Goal: Task Accomplishment & Management: Complete application form

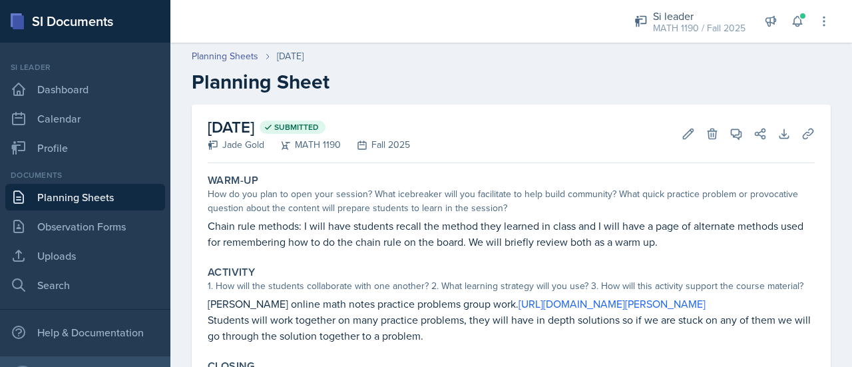
click at [99, 194] on link "Planning Sheets" at bounding box center [85, 197] width 160 height 27
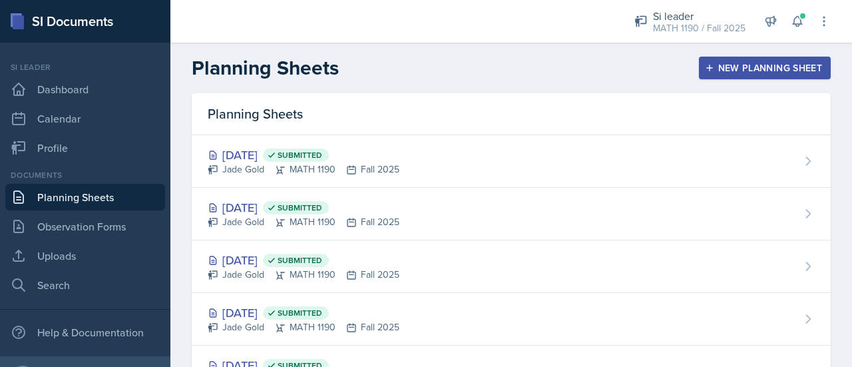
click at [707, 67] on icon "button" at bounding box center [710, 68] width 7 height 7
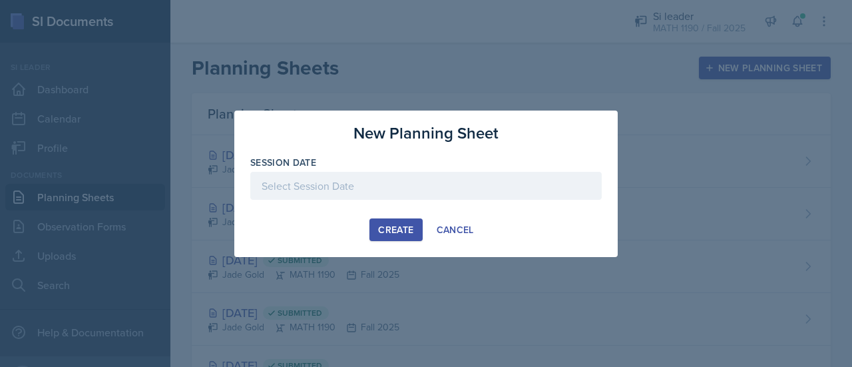
click at [452, 198] on div at bounding box center [426, 186] width 352 height 28
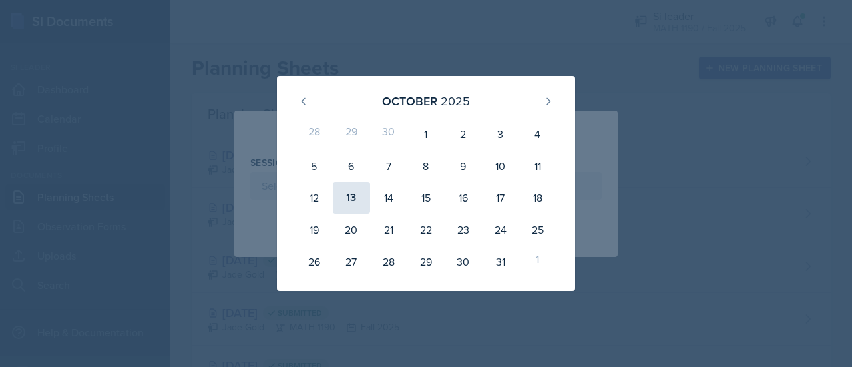
click at [353, 190] on div "13" at bounding box center [351, 198] width 37 height 32
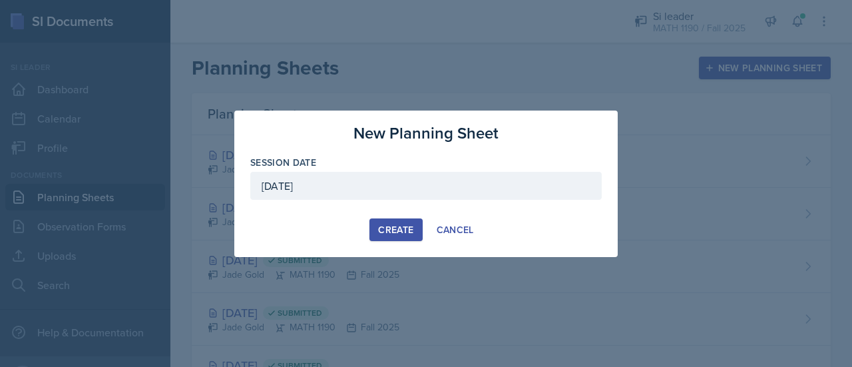
click at [373, 192] on div "[DATE]" at bounding box center [426, 186] width 352 height 28
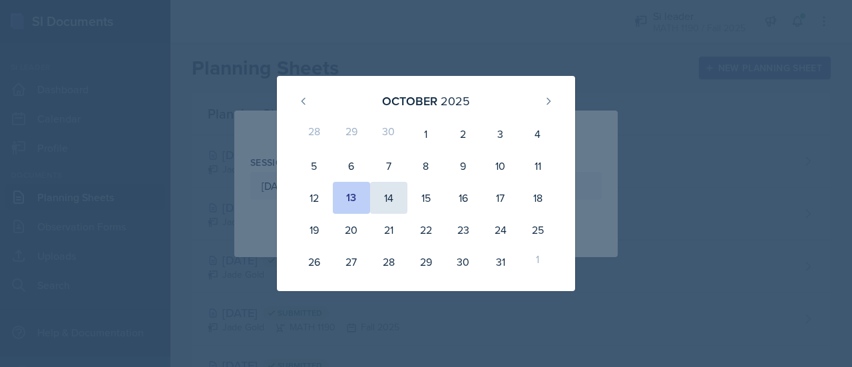
click at [381, 204] on div "14" at bounding box center [388, 198] width 37 height 32
type input "[DATE]"
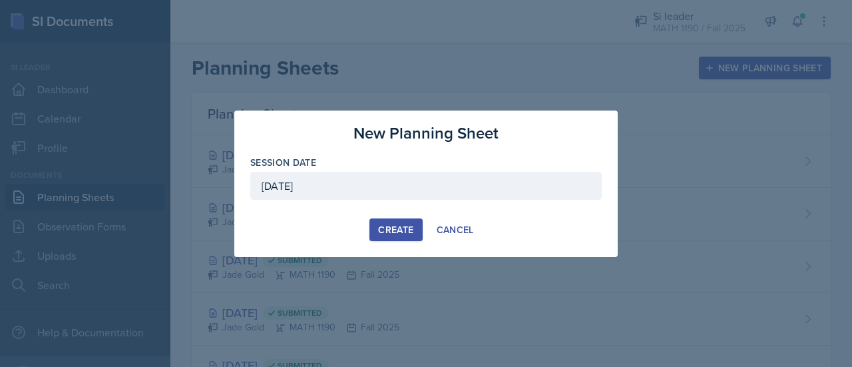
click at [396, 236] on button "Create" at bounding box center [396, 229] width 53 height 23
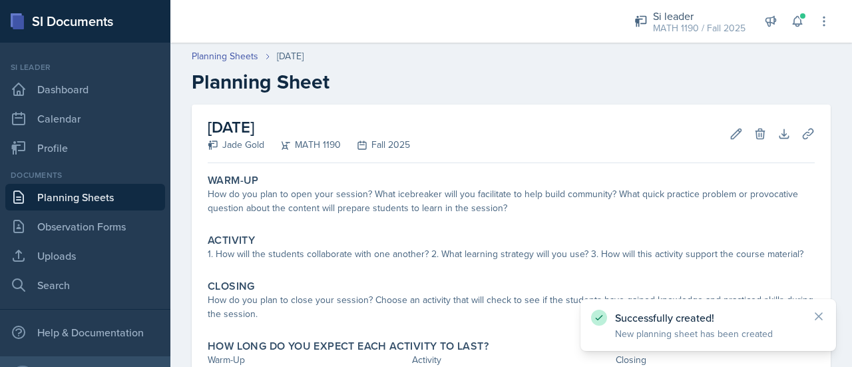
click at [322, 226] on div "Warm-Up How do you plan to open your session? What icebreaker will you facilita…" at bounding box center [511, 279] width 607 height 222
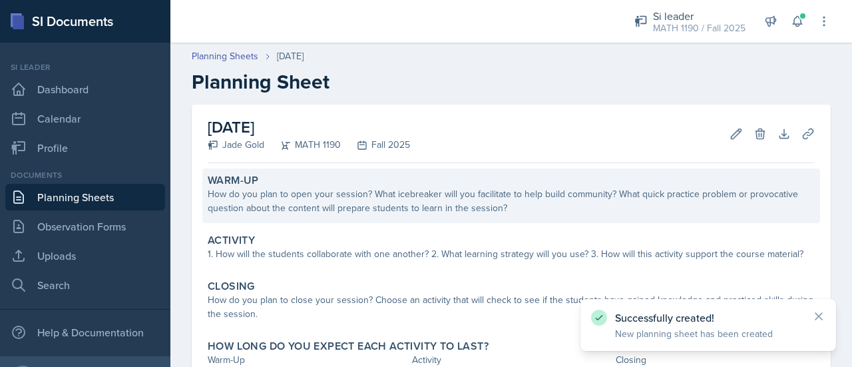
click at [337, 199] on div "How do you plan to open your session? What icebreaker will you facilitate to he…" at bounding box center [511, 201] width 607 height 28
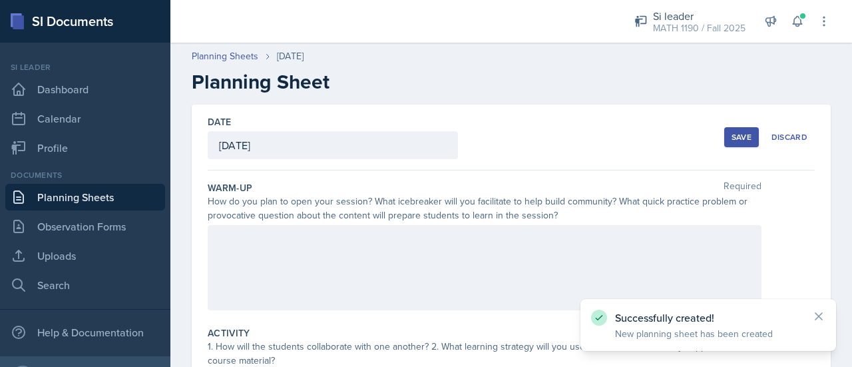
click at [304, 251] on div at bounding box center [485, 267] width 554 height 85
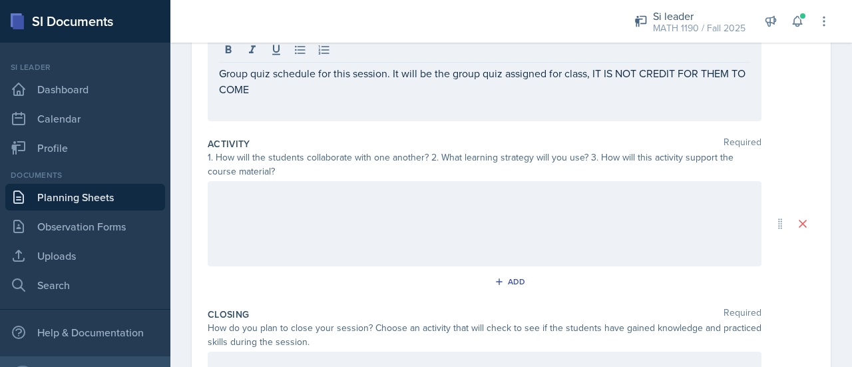
click at [304, 234] on div at bounding box center [485, 223] width 554 height 85
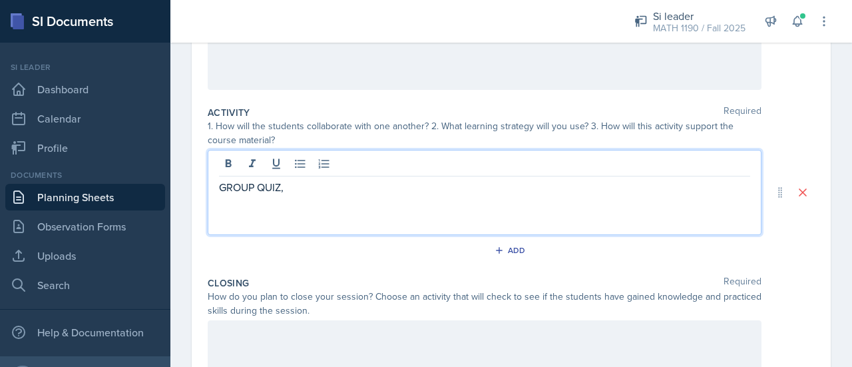
scroll to position [221, 0]
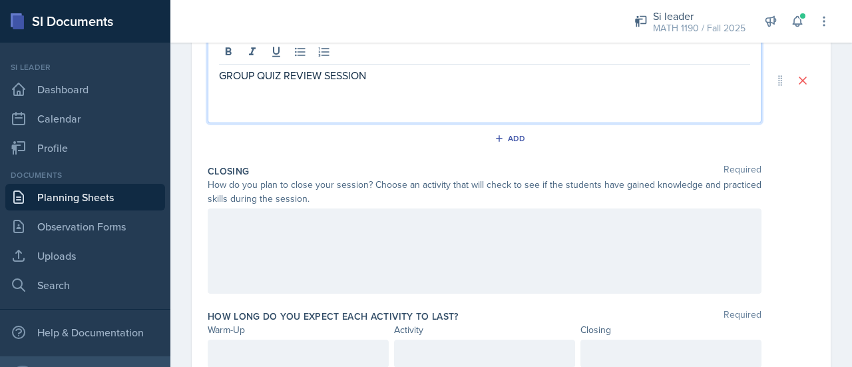
click at [343, 258] on div at bounding box center [485, 250] width 554 height 85
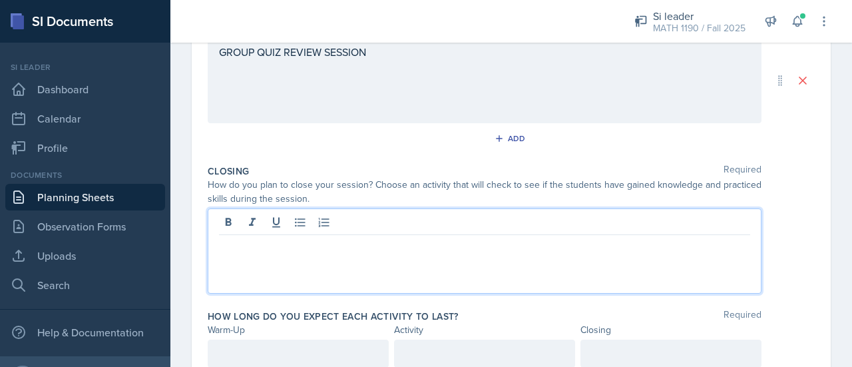
scroll to position [332, 0]
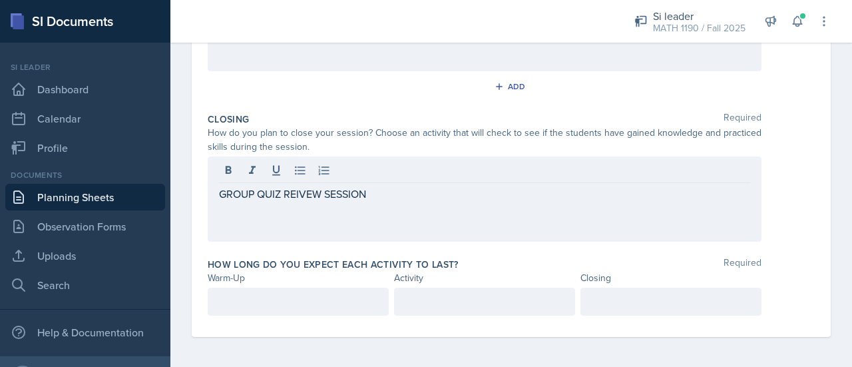
click at [288, 290] on div at bounding box center [298, 302] width 181 height 28
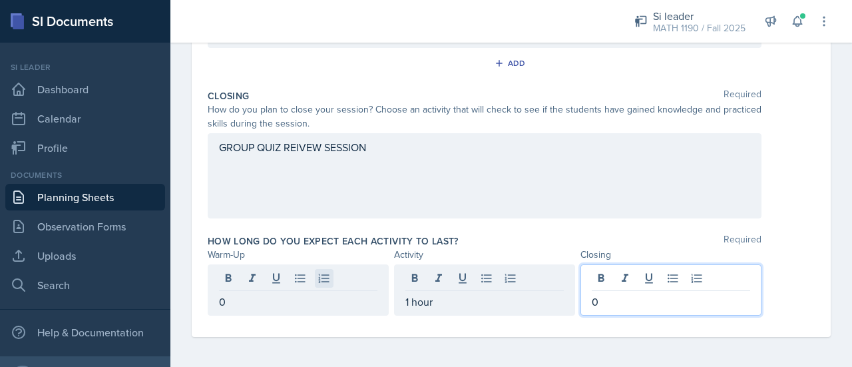
scroll to position [0, 0]
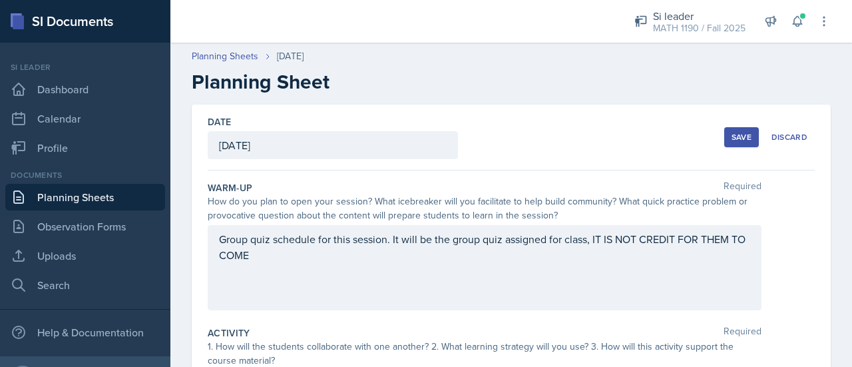
click at [733, 140] on div "Save" at bounding box center [742, 137] width 20 height 11
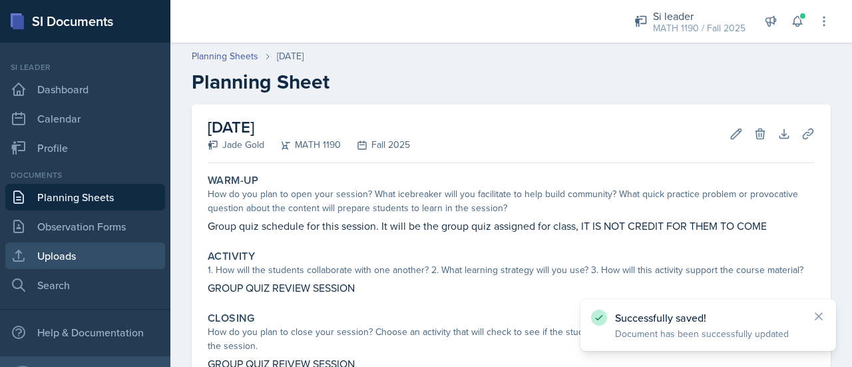
click at [69, 252] on link "Uploads" at bounding box center [85, 255] width 160 height 27
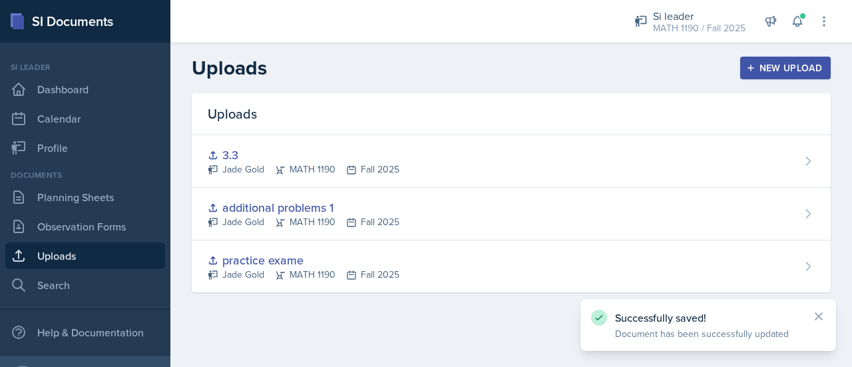
click at [746, 73] on button "New Upload" at bounding box center [786, 68] width 91 height 23
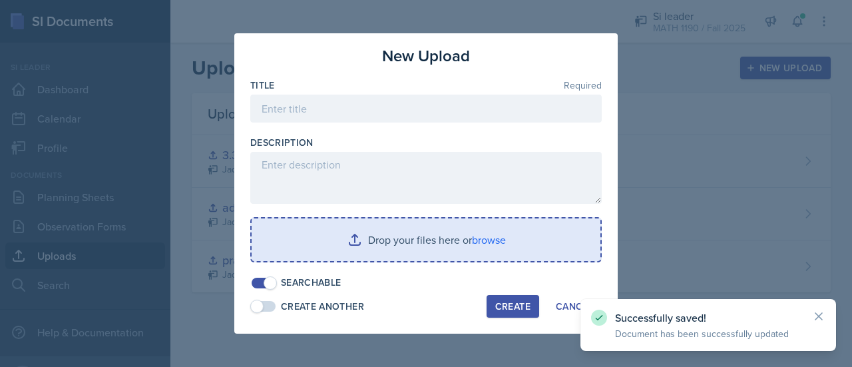
click at [479, 242] on input "file" at bounding box center [426, 239] width 349 height 43
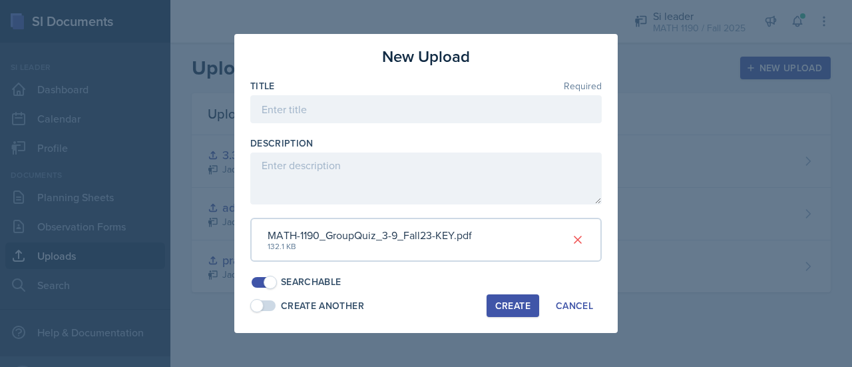
click at [513, 305] on div "Create" at bounding box center [513, 305] width 35 height 11
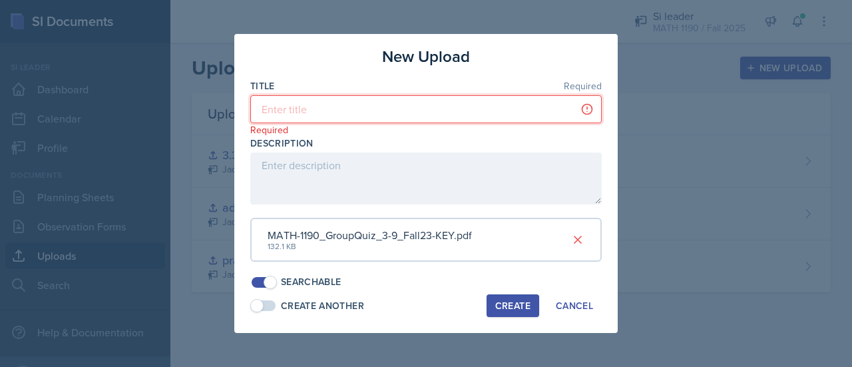
click at [380, 114] on input at bounding box center [426, 109] width 352 height 28
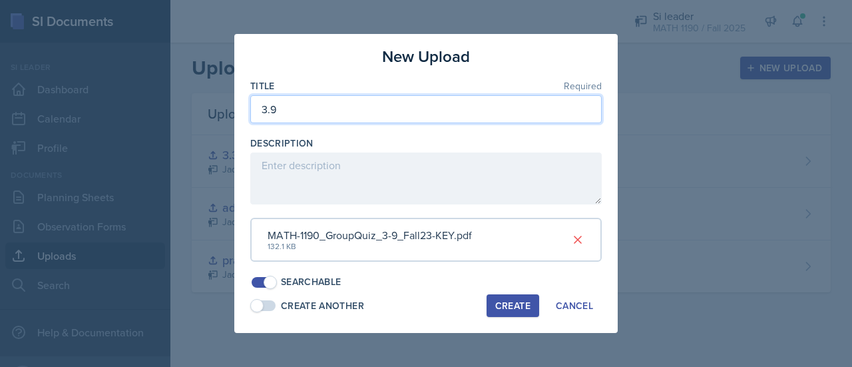
type input "3.9"
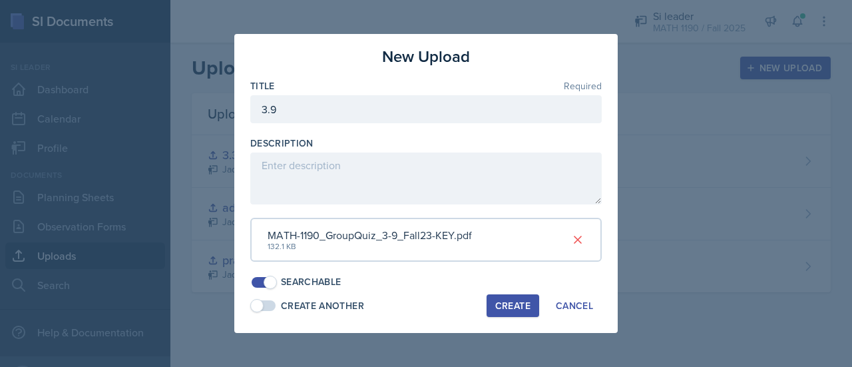
click at [507, 301] on div "Create" at bounding box center [513, 305] width 35 height 11
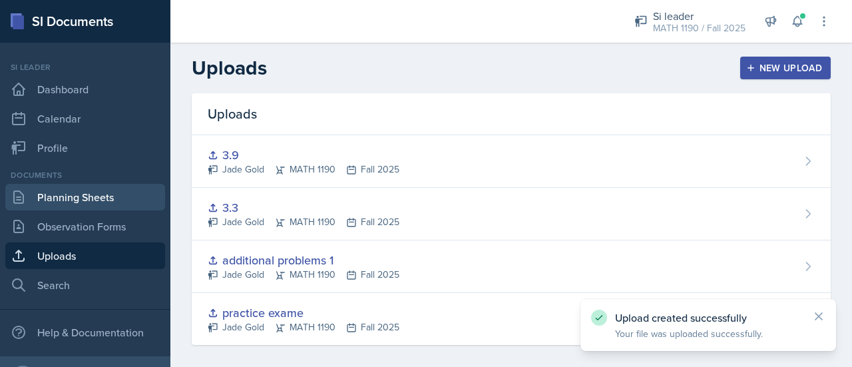
click at [82, 191] on link "Planning Sheets" at bounding box center [85, 197] width 160 height 27
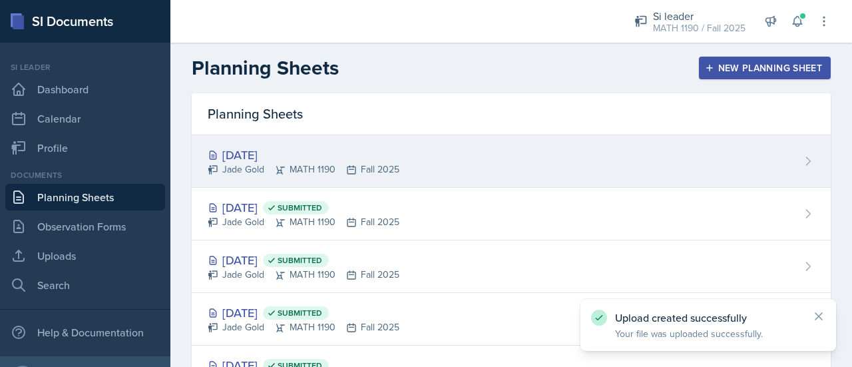
click at [370, 163] on div "Jade Gold MATH 1190 Fall 2025" at bounding box center [304, 170] width 192 height 14
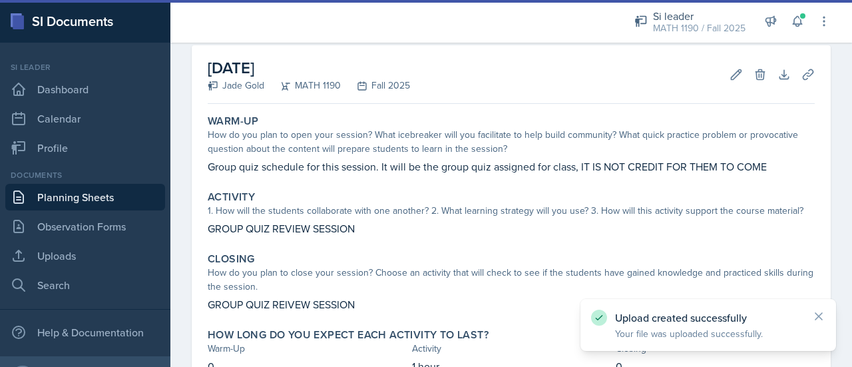
scroll to position [62, 0]
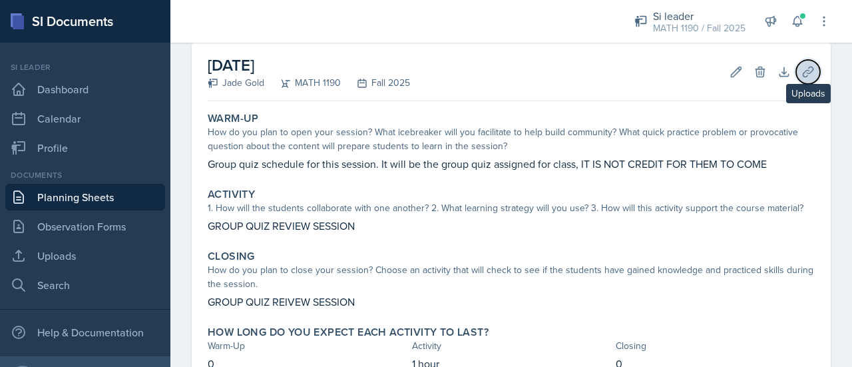
click at [805, 74] on button "Uploads" at bounding box center [809, 72] width 24 height 24
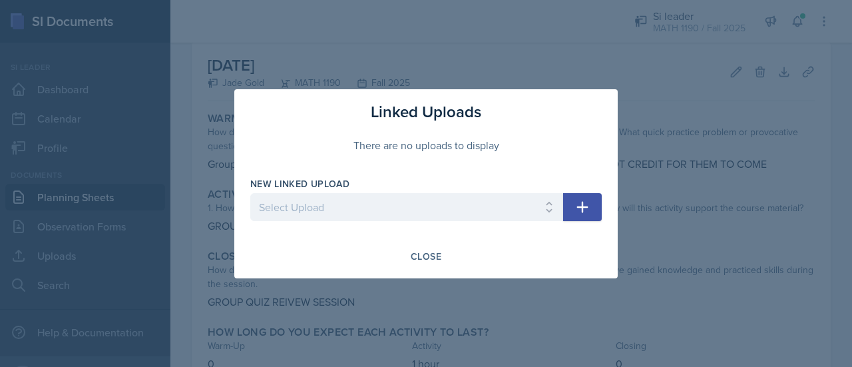
click at [576, 205] on icon "button" at bounding box center [583, 207] width 16 height 16
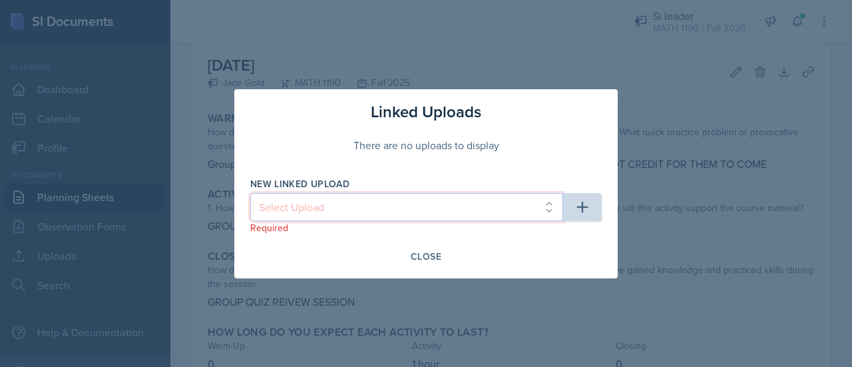
click at [547, 212] on select "Select Upload practice exame additional problems 1 3.3 3.9" at bounding box center [406, 207] width 313 height 28
select select "9db5f35f-58b5-4a83-8965-1af4e8805021"
click at [250, 193] on select "Select Upload practice exame additional problems 1 3.3 3.9" at bounding box center [406, 207] width 313 height 28
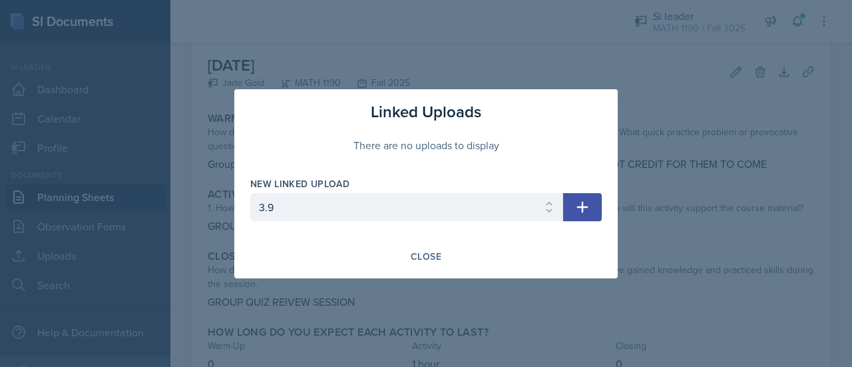
click at [583, 204] on icon "button" at bounding box center [582, 206] width 11 height 11
select select
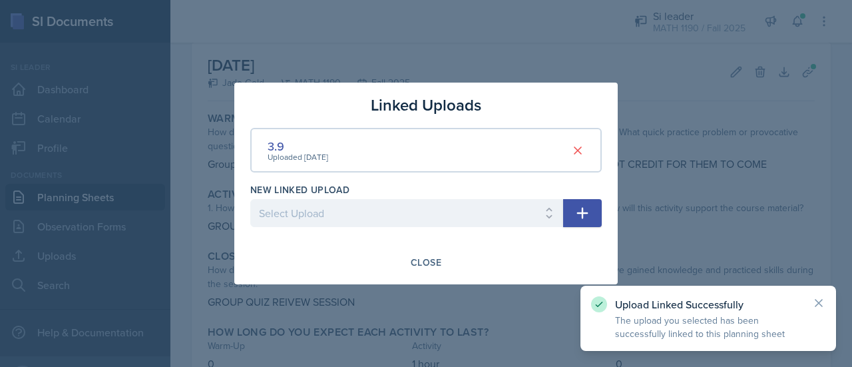
click at [501, 307] on div at bounding box center [426, 183] width 852 height 367
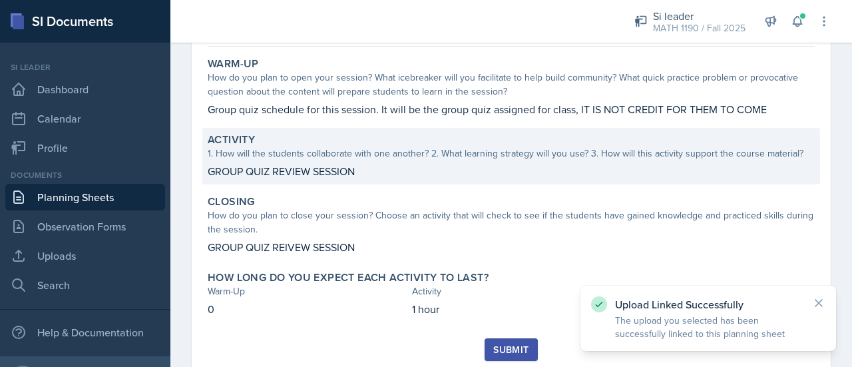
scroll to position [118, 0]
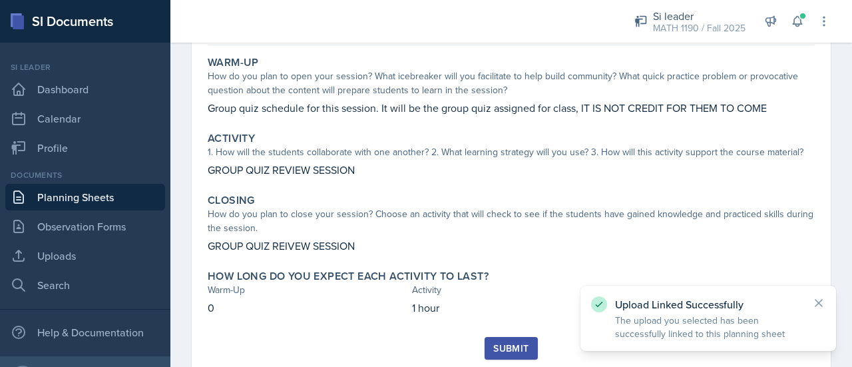
click at [81, 194] on link "Planning Sheets" at bounding box center [85, 197] width 160 height 27
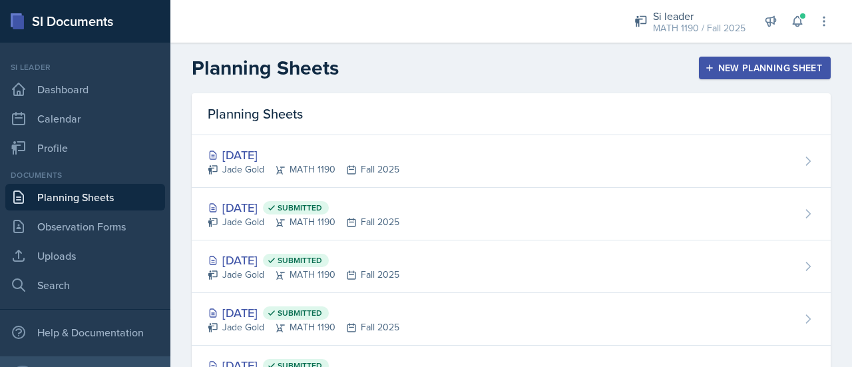
click at [733, 63] on div "New Planning Sheet" at bounding box center [765, 68] width 115 height 11
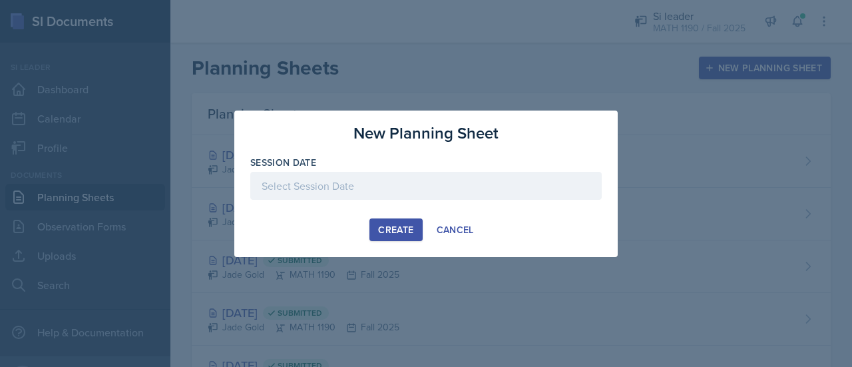
click at [433, 175] on div at bounding box center [426, 186] width 352 height 28
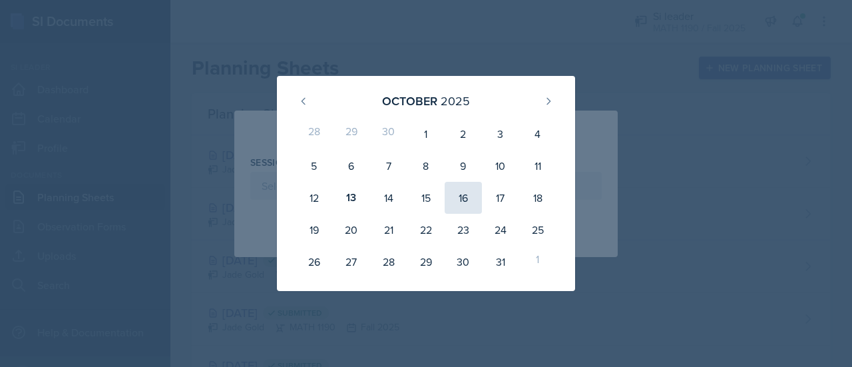
click at [466, 200] on div "16" at bounding box center [463, 198] width 37 height 32
type input "[DATE]"
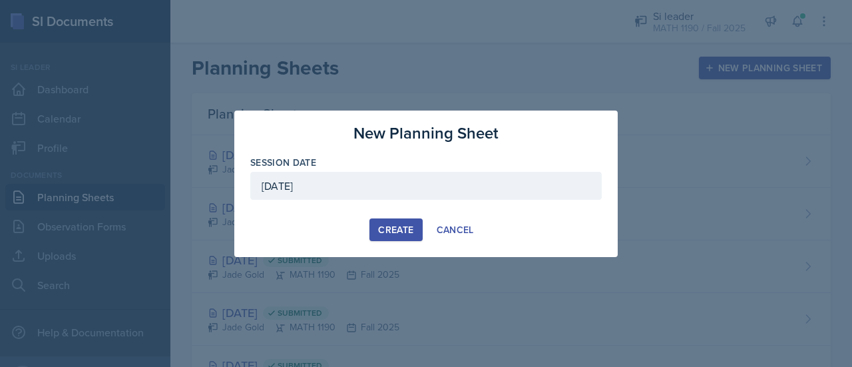
click at [408, 229] on div "Create" at bounding box center [395, 229] width 35 height 11
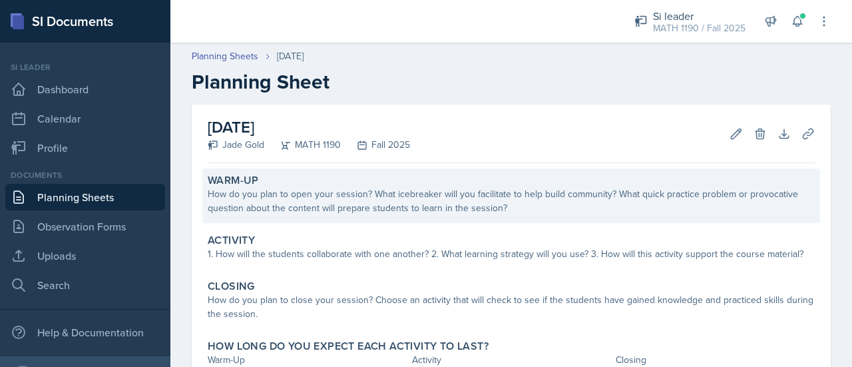
click at [270, 215] on div "Warm-Up How do you plan to open your session? What icebreaker will you facilita…" at bounding box center [511, 195] width 618 height 55
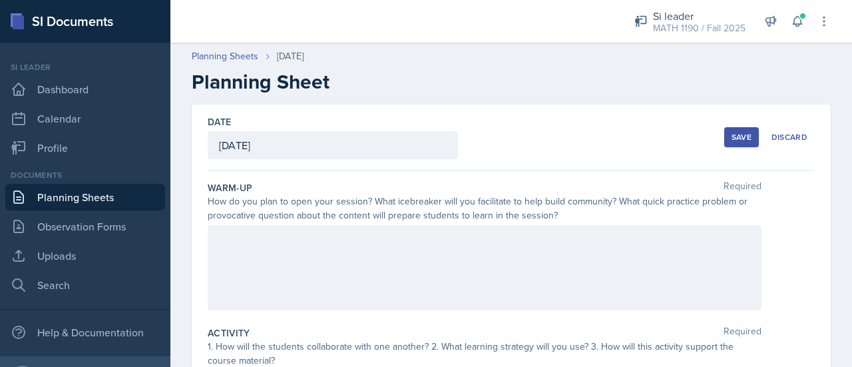
click at [330, 258] on div at bounding box center [485, 267] width 554 height 85
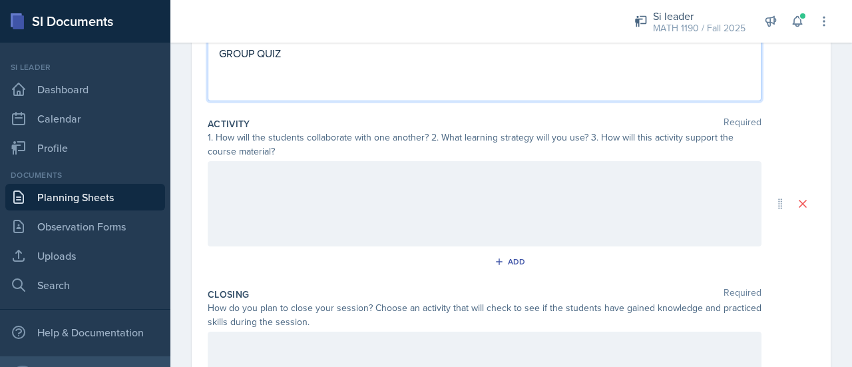
click at [324, 228] on div at bounding box center [485, 203] width 554 height 85
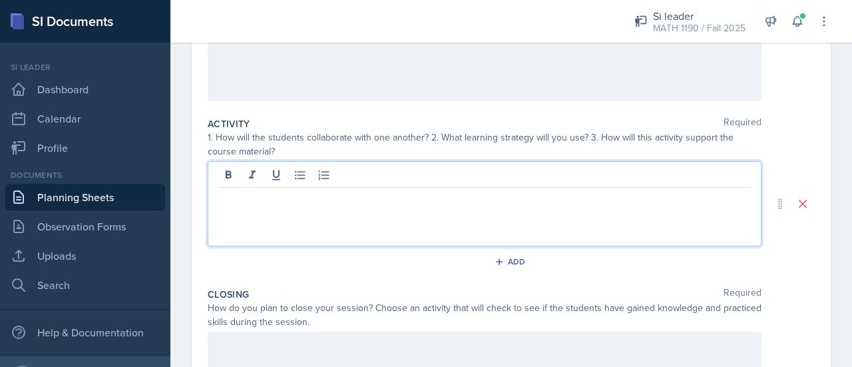
scroll to position [209, 0]
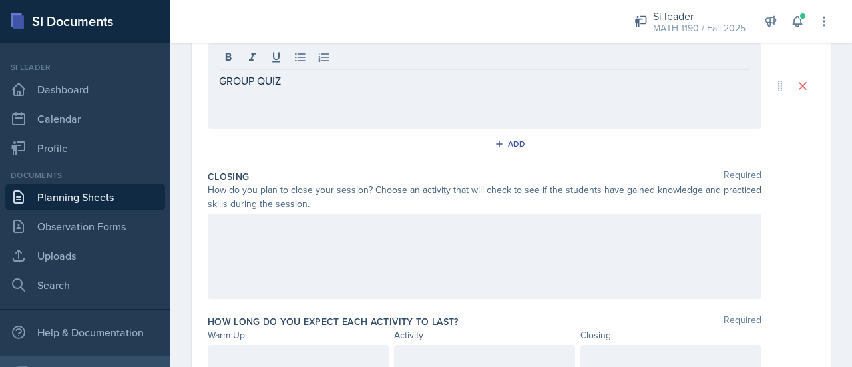
click at [323, 236] on div at bounding box center [485, 256] width 554 height 85
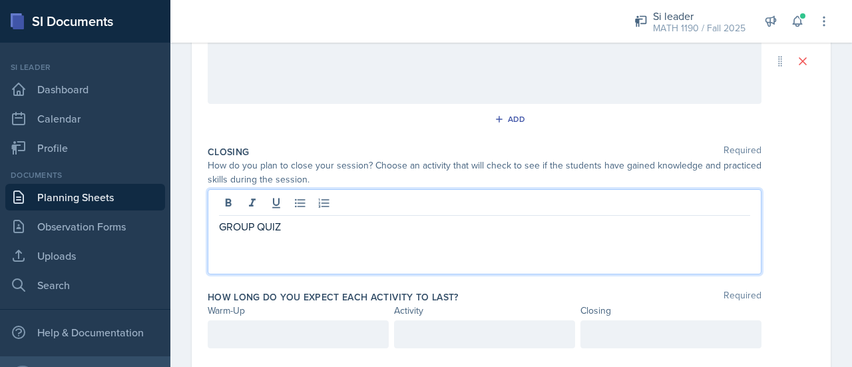
scroll to position [352, 0]
click at [292, 322] on div at bounding box center [298, 334] width 181 height 28
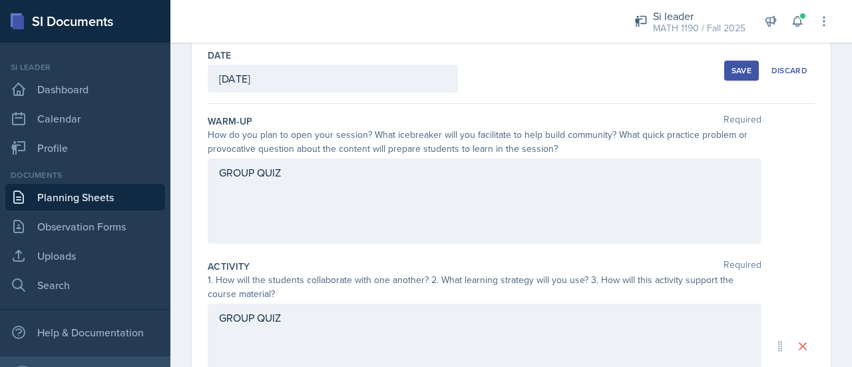
scroll to position [0, 0]
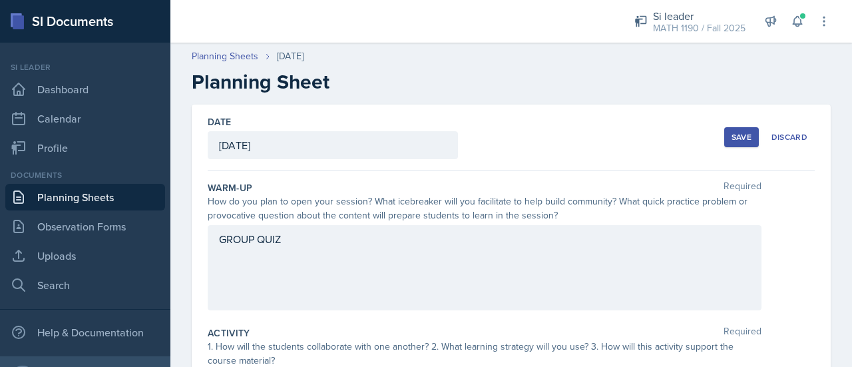
click at [733, 146] on button "Save" at bounding box center [742, 137] width 35 height 20
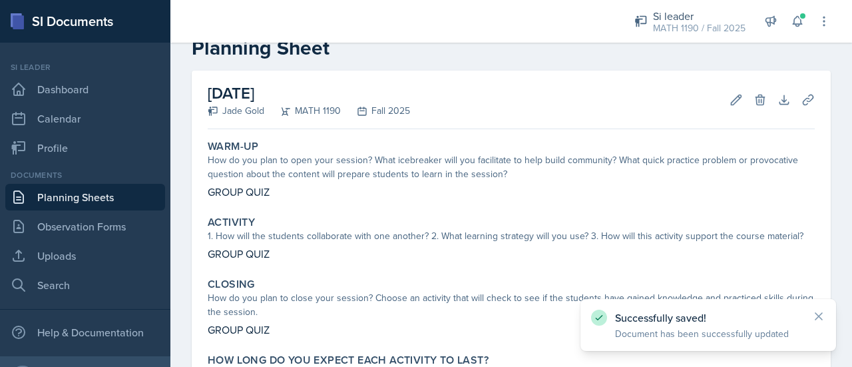
scroll to position [33, 0]
click at [797, 103] on button "Uploads" at bounding box center [809, 101] width 24 height 24
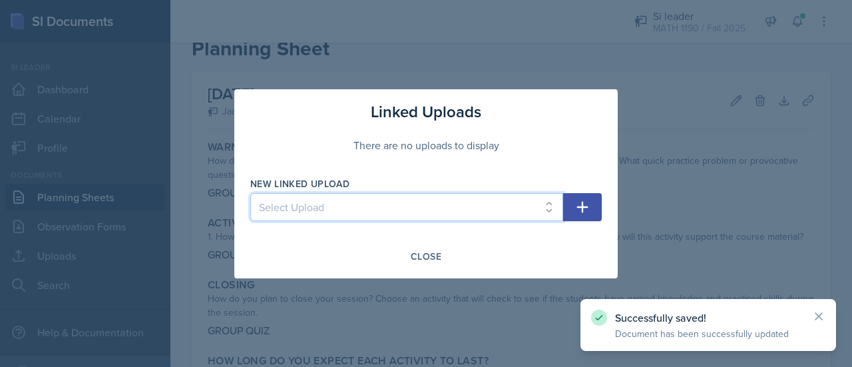
click at [551, 200] on select "Select Upload practice exame additional problems 1 3.3 3.9" at bounding box center [406, 207] width 313 height 28
select select "9db5f35f-58b5-4a83-8965-1af4e8805021"
click at [250, 193] on select "Select Upload practice exame additional problems 1 3.3 3.9" at bounding box center [406, 207] width 313 height 28
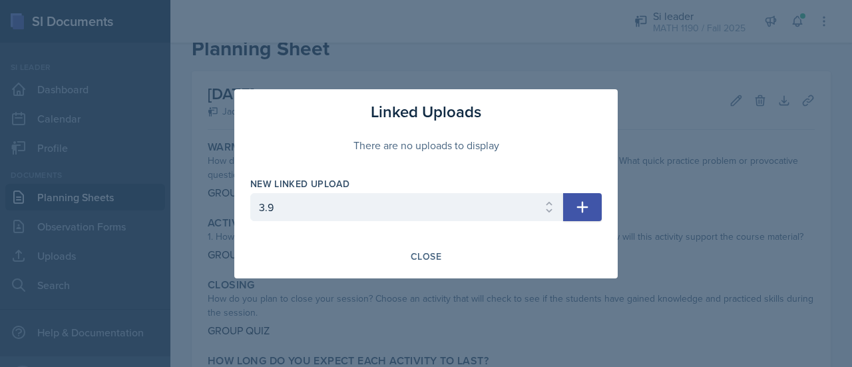
click at [577, 212] on icon "button" at bounding box center [583, 207] width 16 height 16
select select
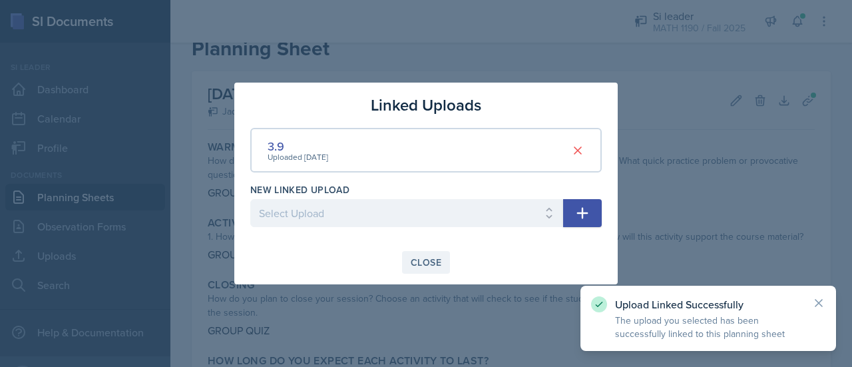
click at [436, 268] on div "Close" at bounding box center [426, 262] width 31 height 11
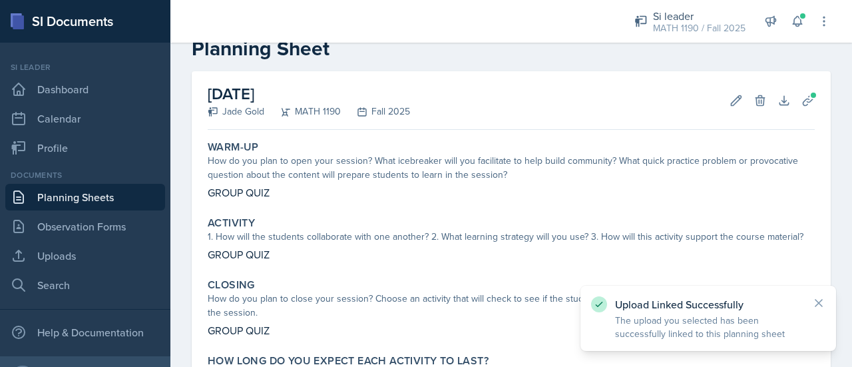
scroll to position [157, 0]
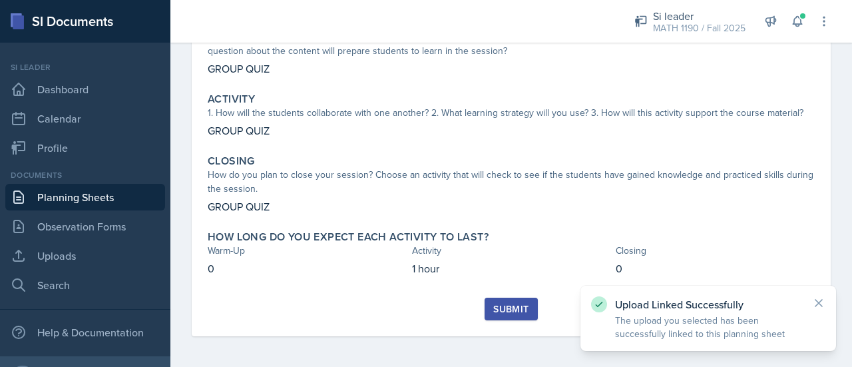
click at [495, 312] on div "Submit" at bounding box center [511, 309] width 35 height 11
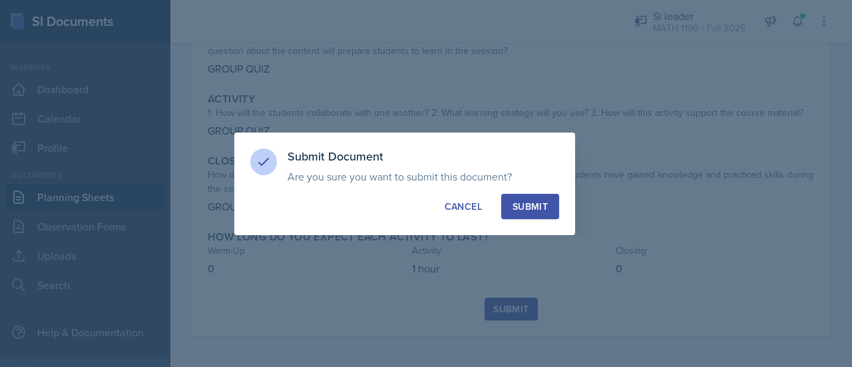
click at [518, 205] on div "Submit" at bounding box center [530, 206] width 35 height 13
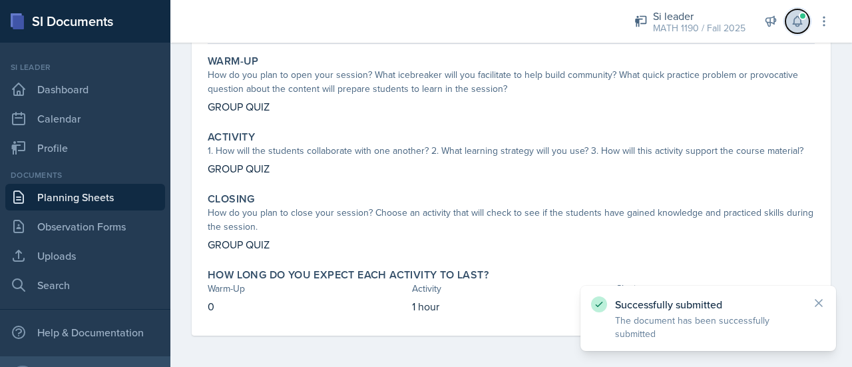
click at [797, 25] on icon at bounding box center [797, 22] width 9 height 10
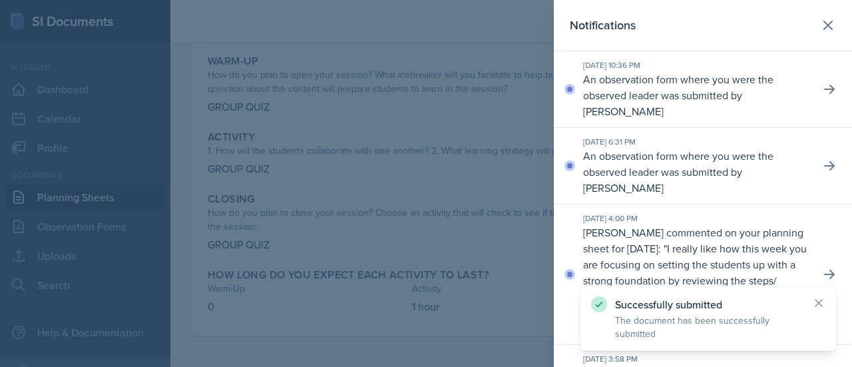
click at [834, 96] on div "[DATE] 10:36 PM An observation form where you were the observed leader was subm…" at bounding box center [703, 89] width 298 height 77
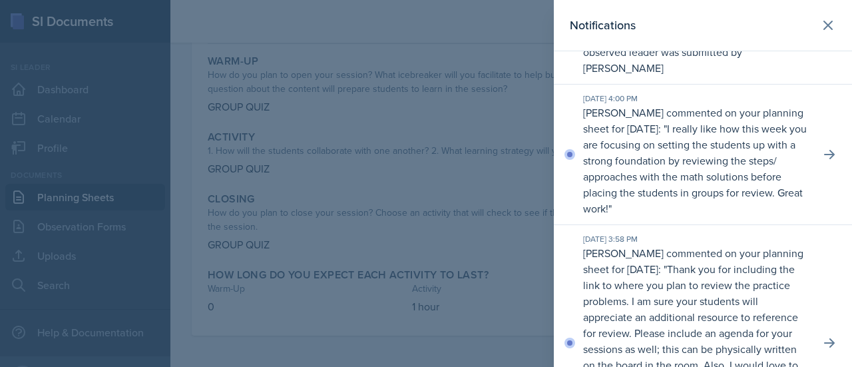
scroll to position [141, 0]
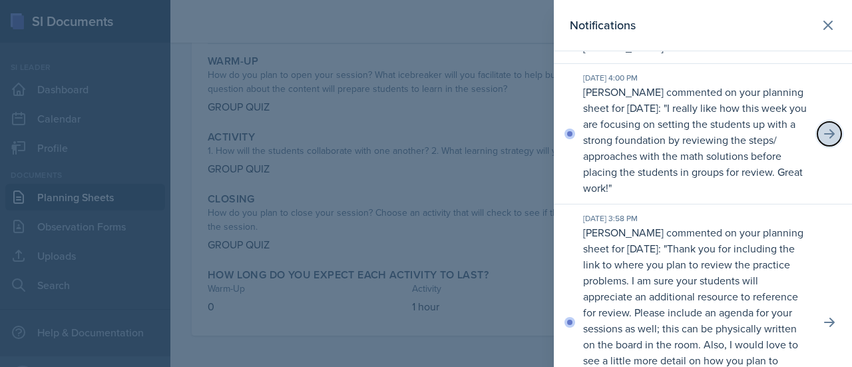
click at [818, 141] on button at bounding box center [830, 134] width 24 height 24
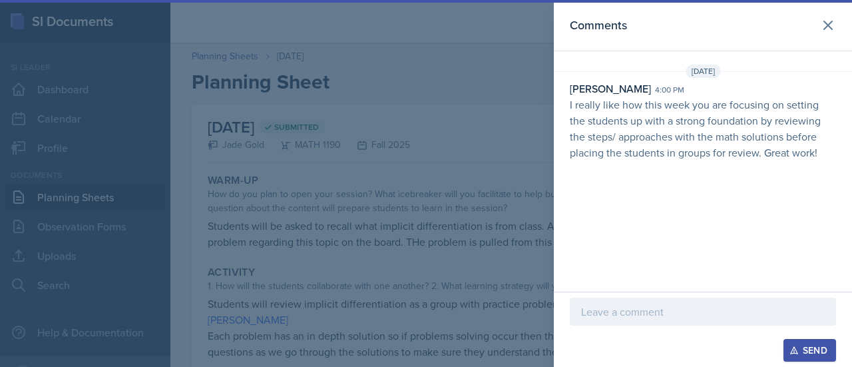
click at [669, 316] on p at bounding box center [703, 312] width 244 height 16
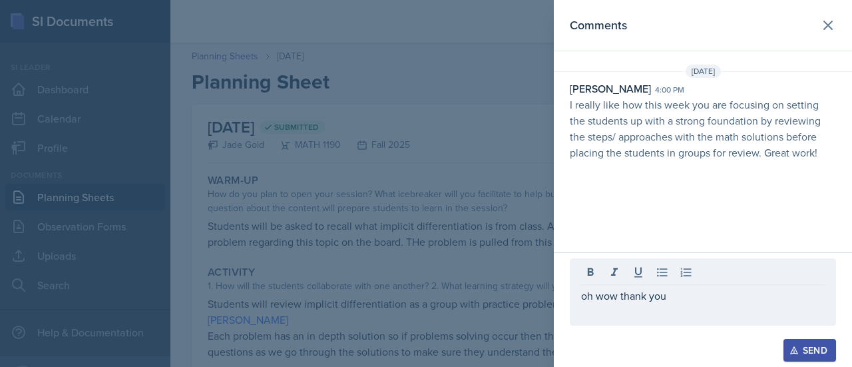
click at [821, 354] on div "Send" at bounding box center [810, 350] width 35 height 11
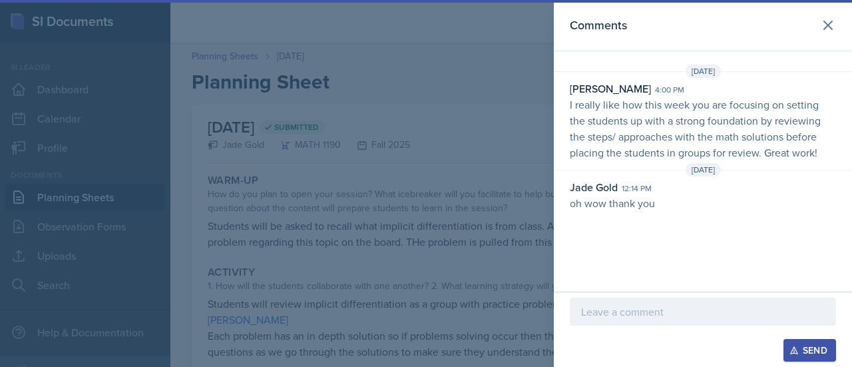
click at [472, 161] on div at bounding box center [426, 183] width 852 height 367
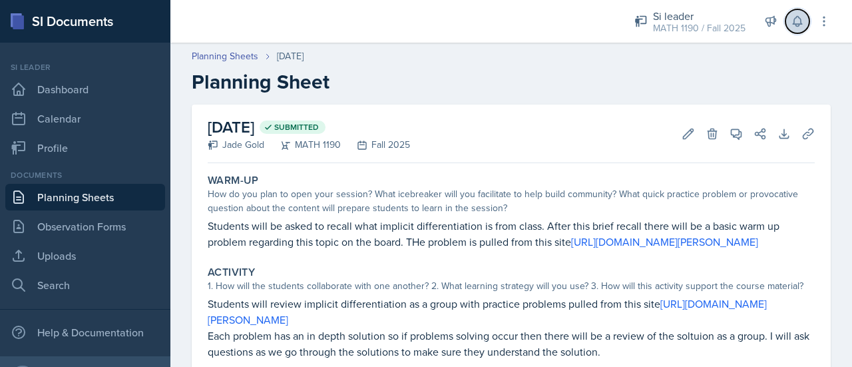
click at [799, 23] on icon at bounding box center [797, 21] width 13 height 13
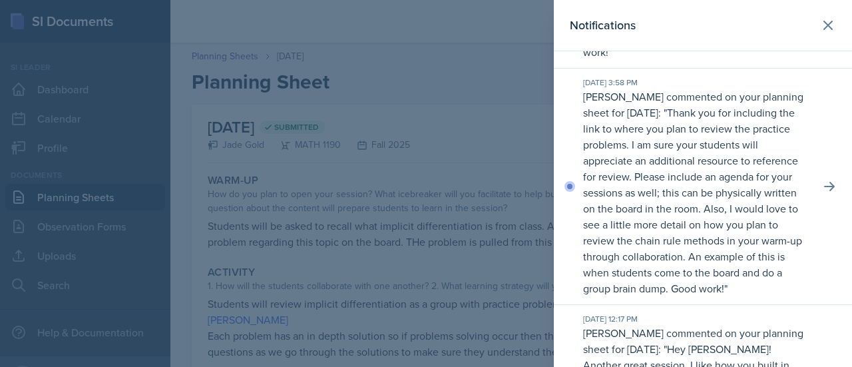
scroll to position [276, 0]
click at [825, 191] on icon at bounding box center [829, 186] width 13 height 13
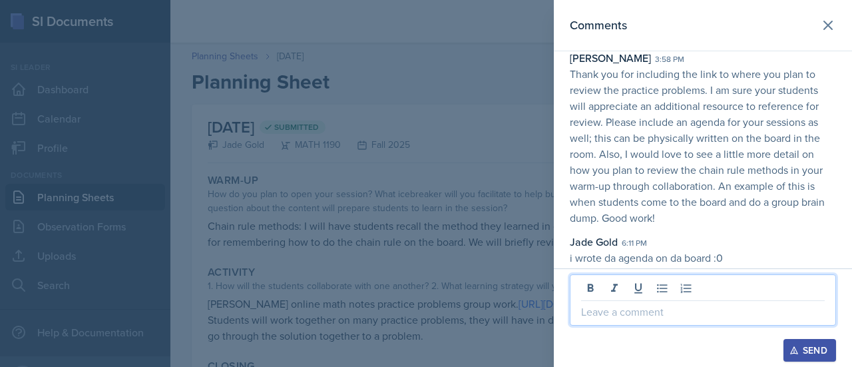
click at [701, 305] on p at bounding box center [703, 312] width 244 height 16
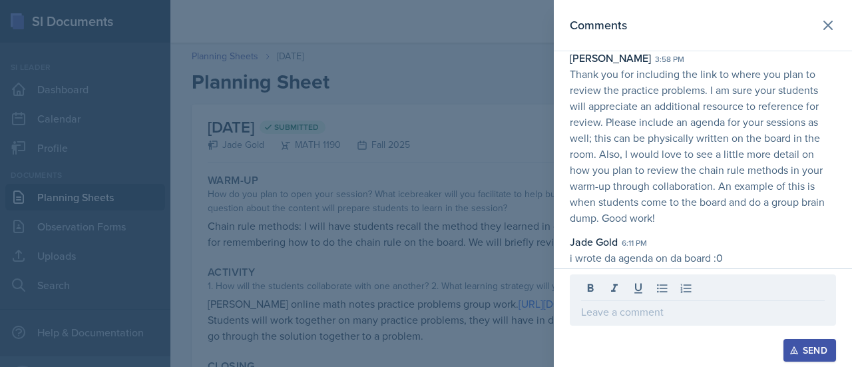
click at [302, 139] on div at bounding box center [426, 183] width 852 height 367
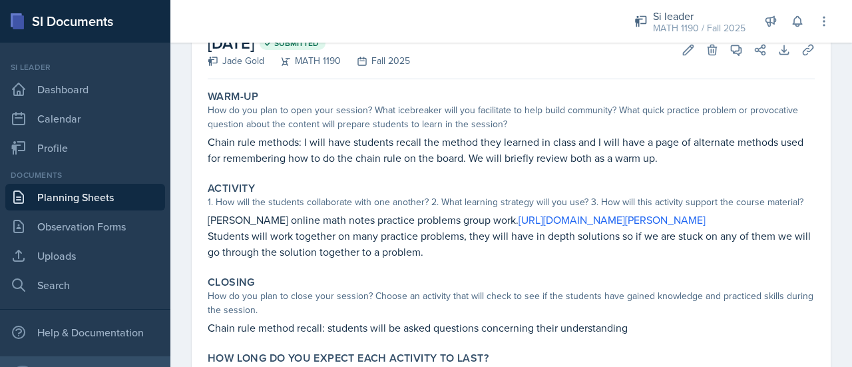
scroll to position [167, 0]
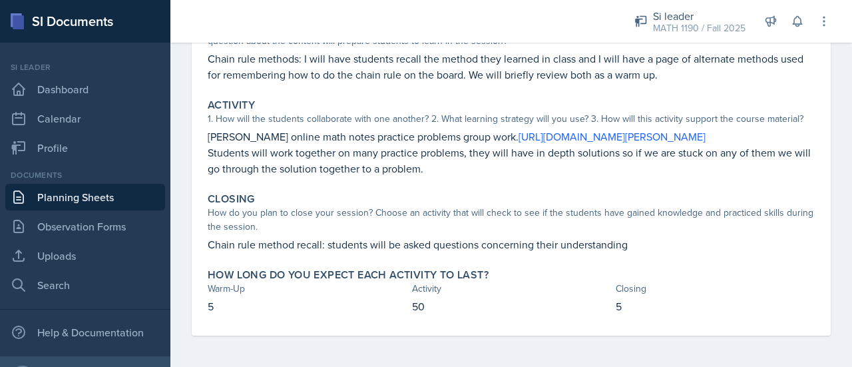
click at [57, 203] on link "Planning Sheets" at bounding box center [85, 197] width 160 height 27
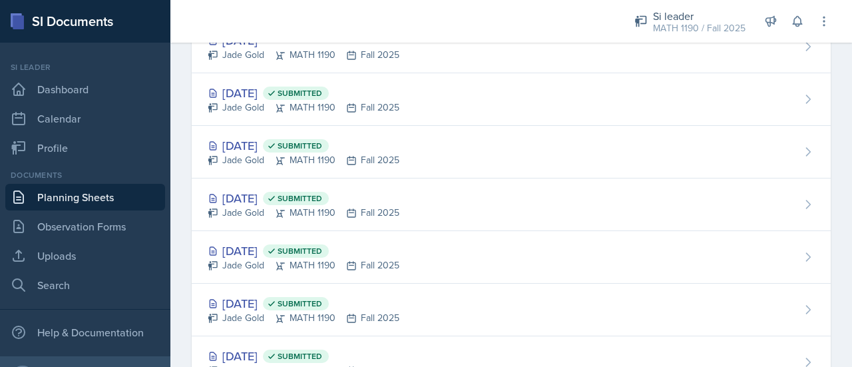
click at [87, 192] on link "Planning Sheets" at bounding box center [85, 197] width 160 height 27
